Goal: Task Accomplishment & Management: Manage account settings

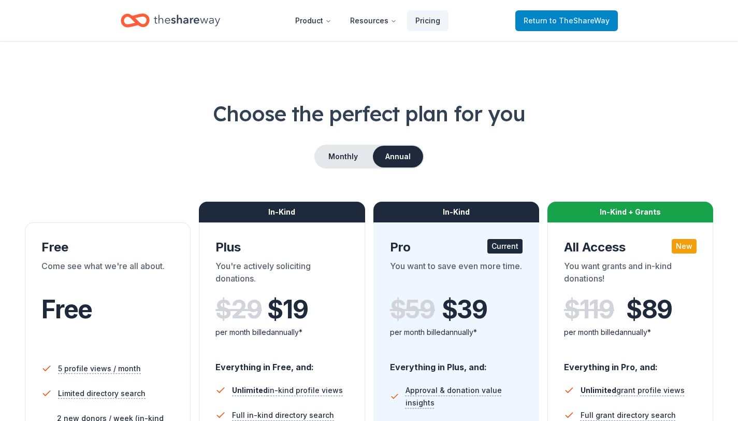
click at [548, 20] on span "Return to TheShareWay" at bounding box center [567, 21] width 86 height 12
click at [604, 18] on span "to TheShareWay" at bounding box center [580, 20] width 60 height 9
click at [145, 29] on icon "Home" at bounding box center [135, 20] width 29 height 24
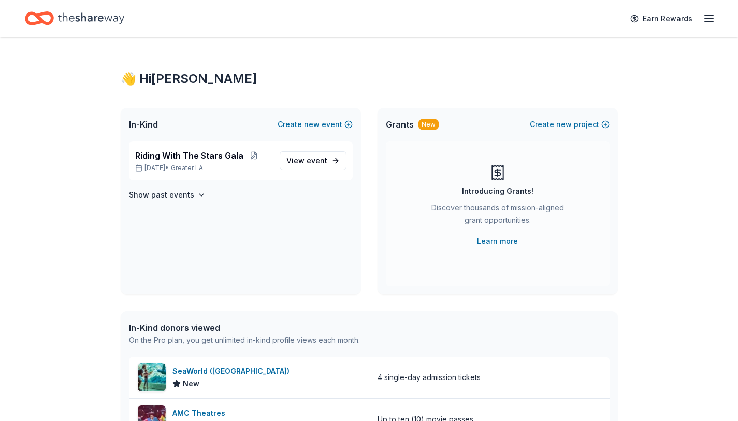
click at [710, 19] on icon "button" at bounding box center [709, 18] width 12 height 12
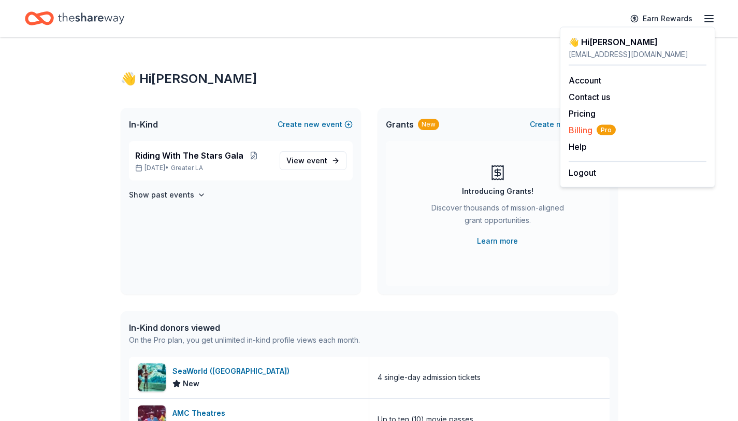
click at [580, 134] on span "Billing Pro" at bounding box center [592, 130] width 47 height 12
